Goal: Information Seeking & Learning: Learn about a topic

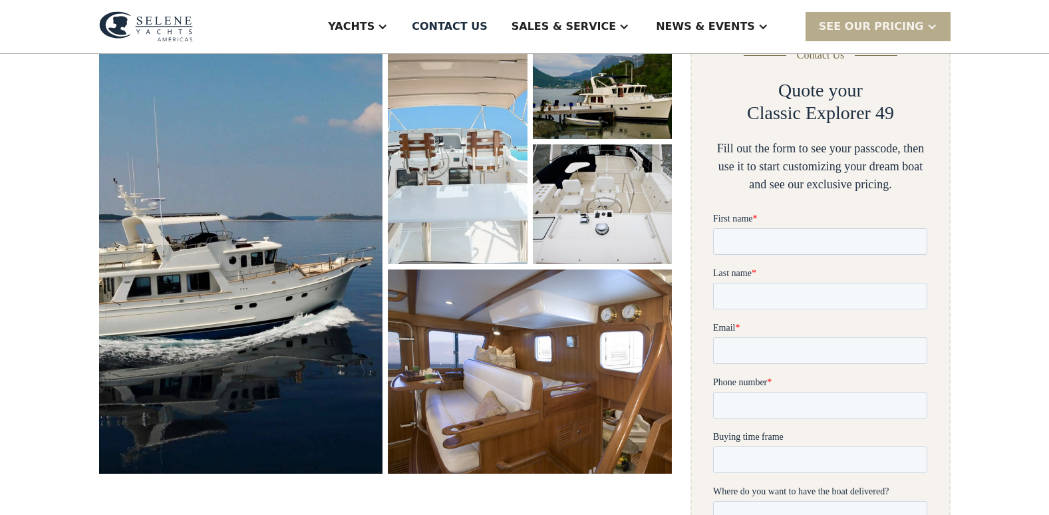
scroll to position [199, 0]
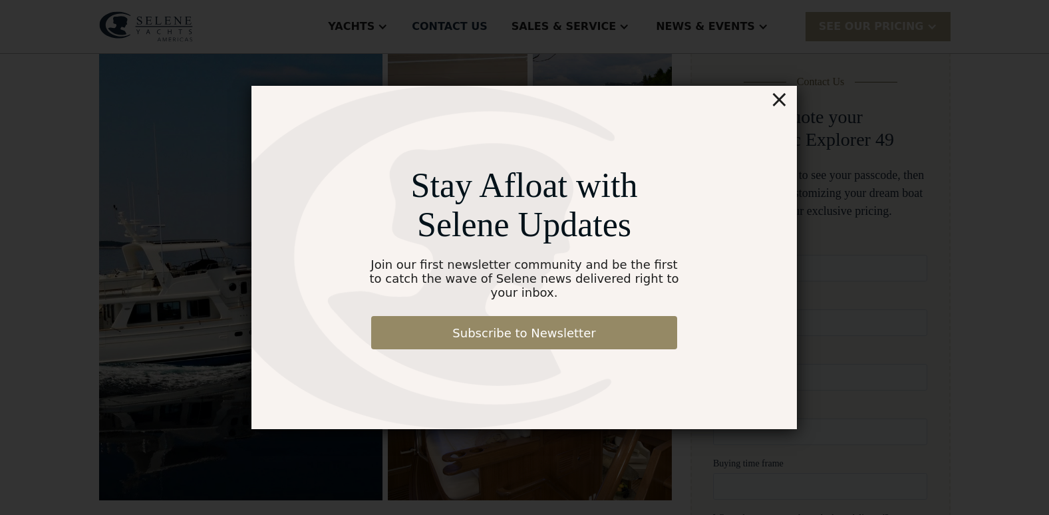
click at [779, 106] on div "×" at bounding box center [778, 99] width 19 height 27
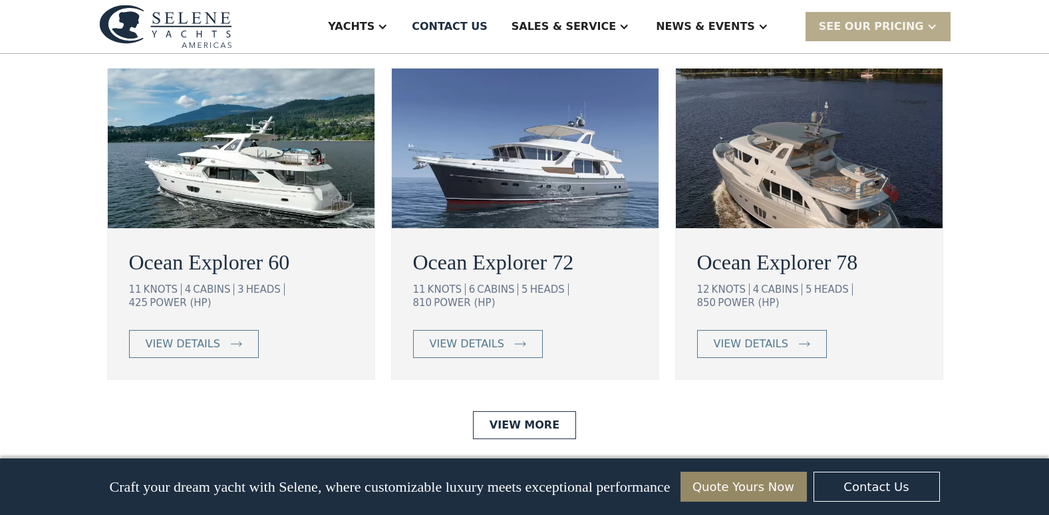
scroll to position [2460, 0]
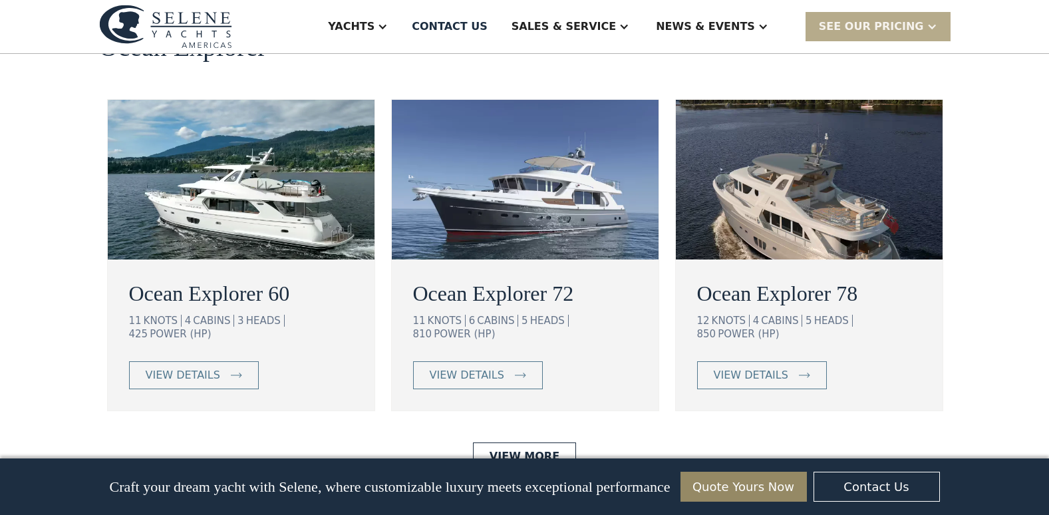
click at [215, 277] on h2 "Ocean Explorer 60" at bounding box center [241, 293] width 224 height 32
click at [280, 277] on h2 "Ocean Explorer 60" at bounding box center [241, 293] width 224 height 32
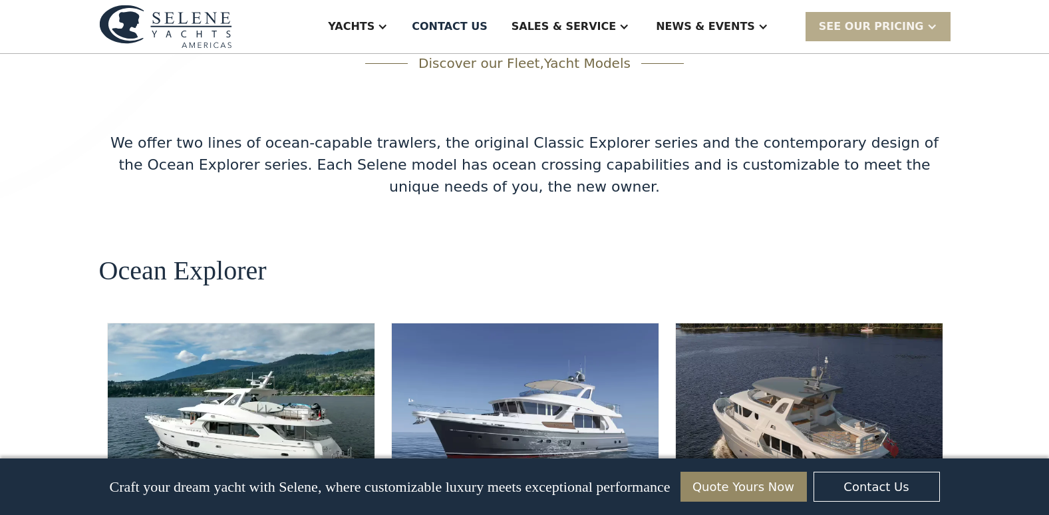
scroll to position [2261, 0]
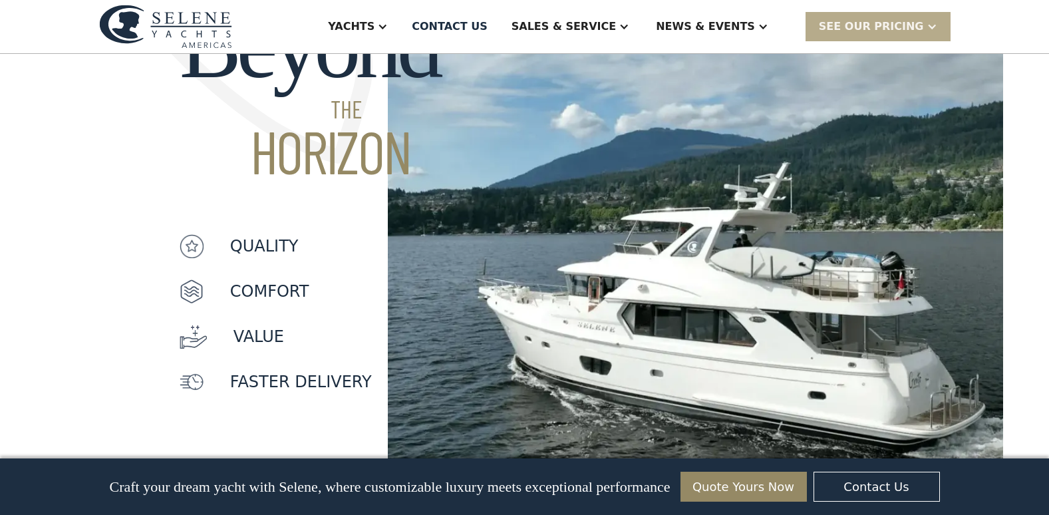
scroll to position [1064, 0]
